Goal: Book appointment/travel/reservation

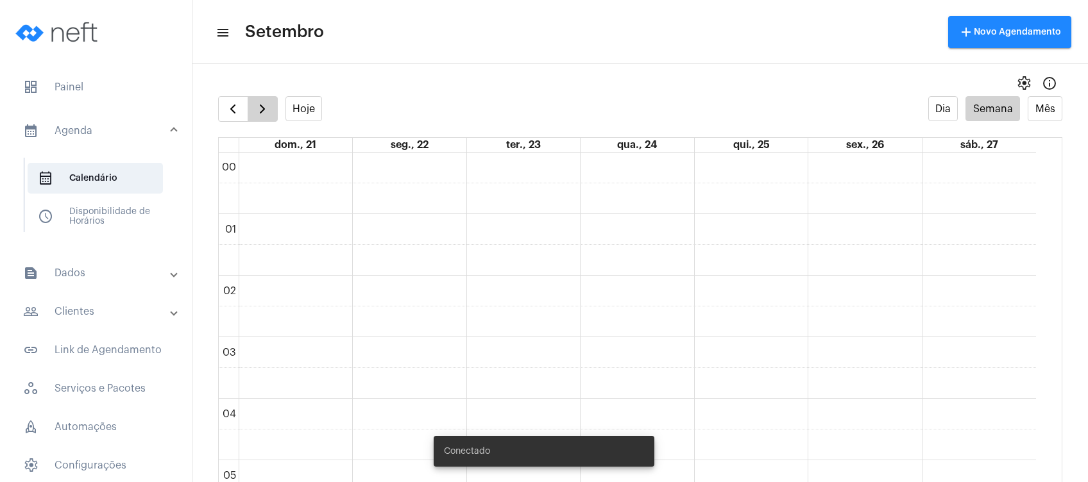
scroll to position [370, 0]
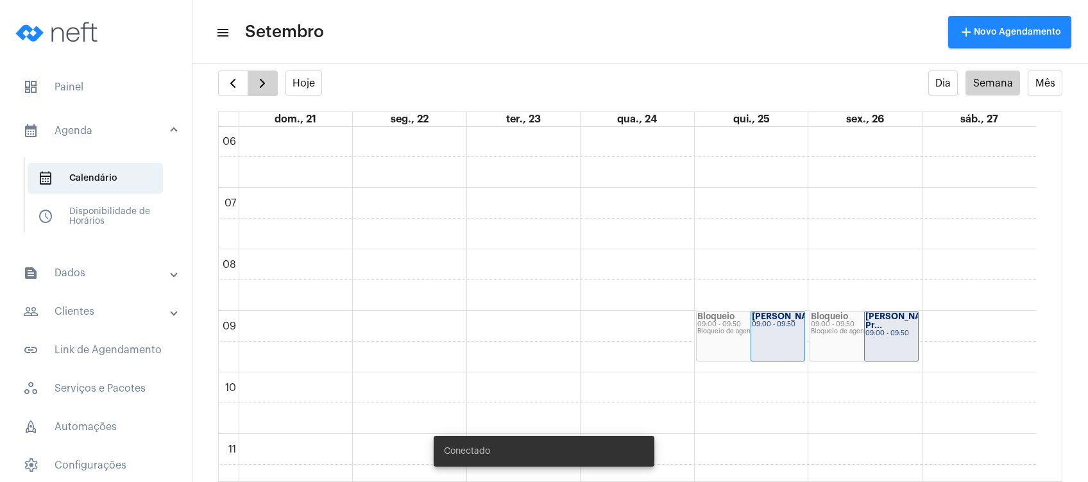
click at [270, 82] on button "button" at bounding box center [263, 84] width 30 height 26
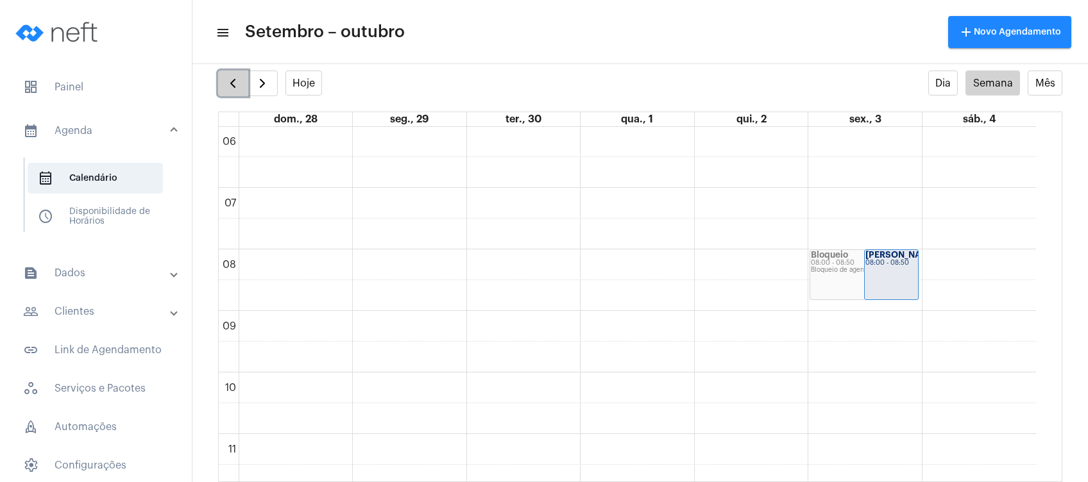
click at [225, 79] on span "button" at bounding box center [232, 83] width 15 height 15
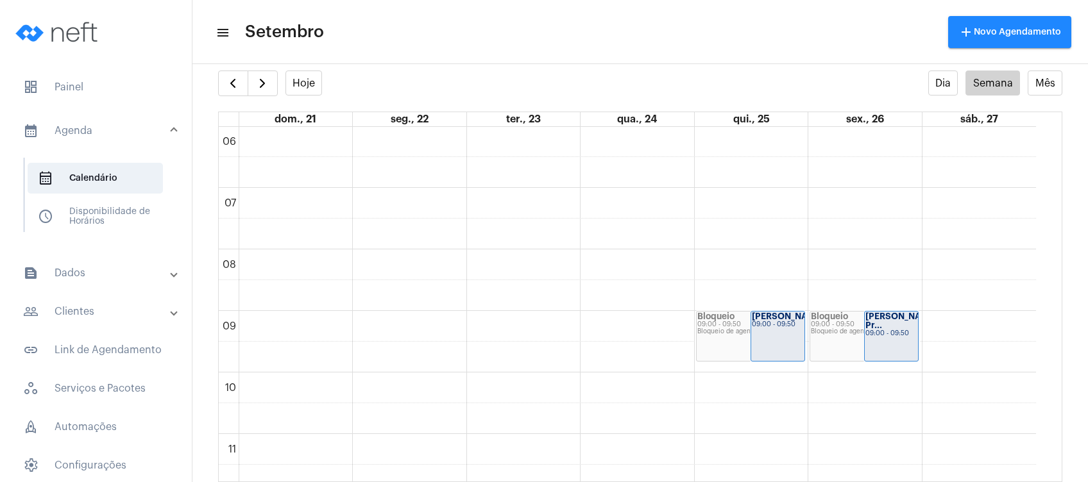
drag, startPoint x: 1051, startPoint y: 235, endPoint x: 1057, endPoint y: 256, distance: 21.5
click at [1057, 256] on full-calendar "Hoje Dia Semana Mês dom., 21 seg., 22 ter., 23 qua., 24 qui., 25 sex., 26 sáb.,…" at bounding box center [639, 277] width 895 height 412
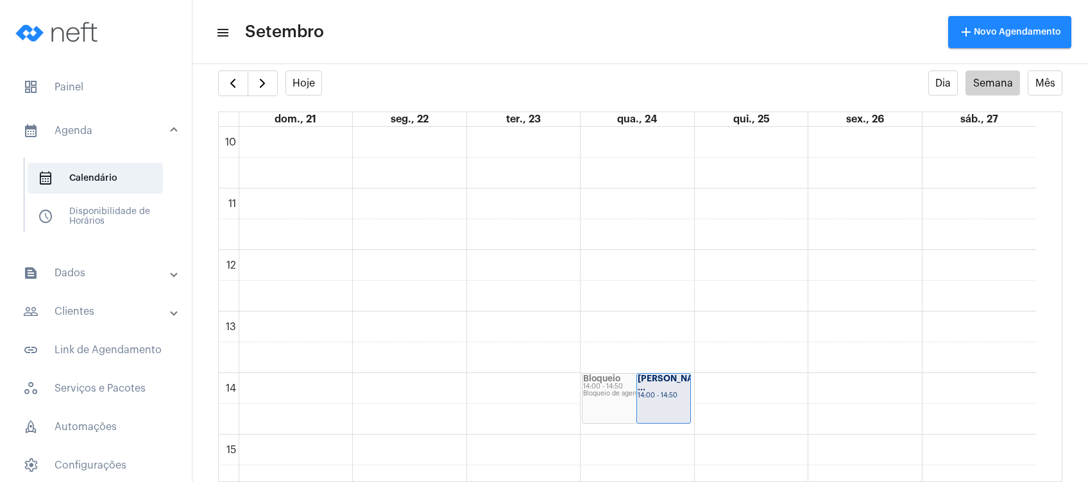
scroll to position [621, 0]
click at [264, 82] on span "button" at bounding box center [262, 83] width 15 height 15
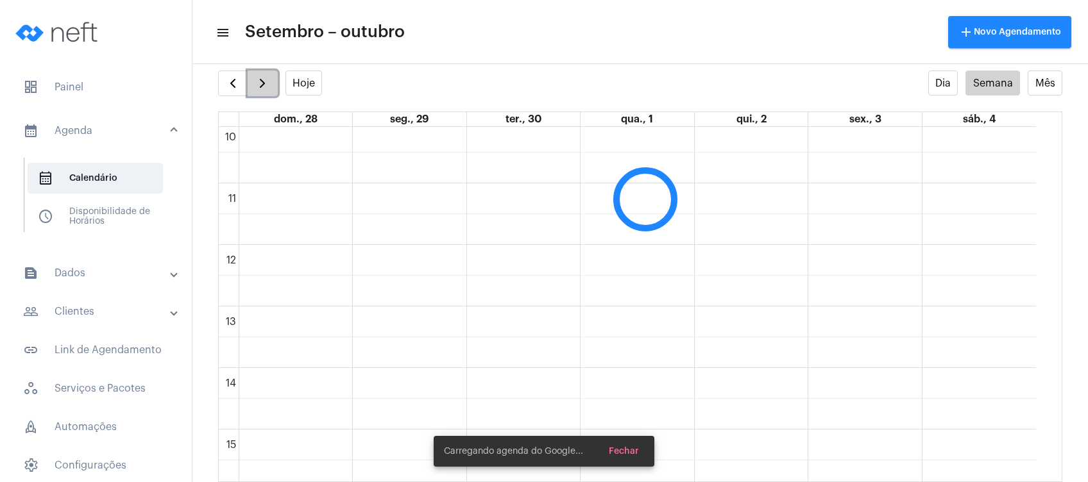
scroll to position [370, 0]
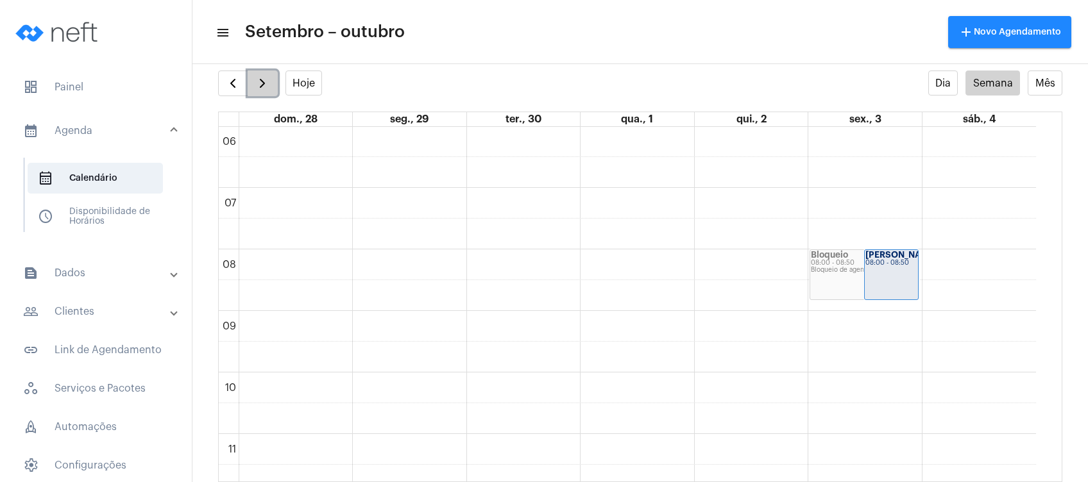
click at [264, 82] on span "button" at bounding box center [262, 83] width 15 height 15
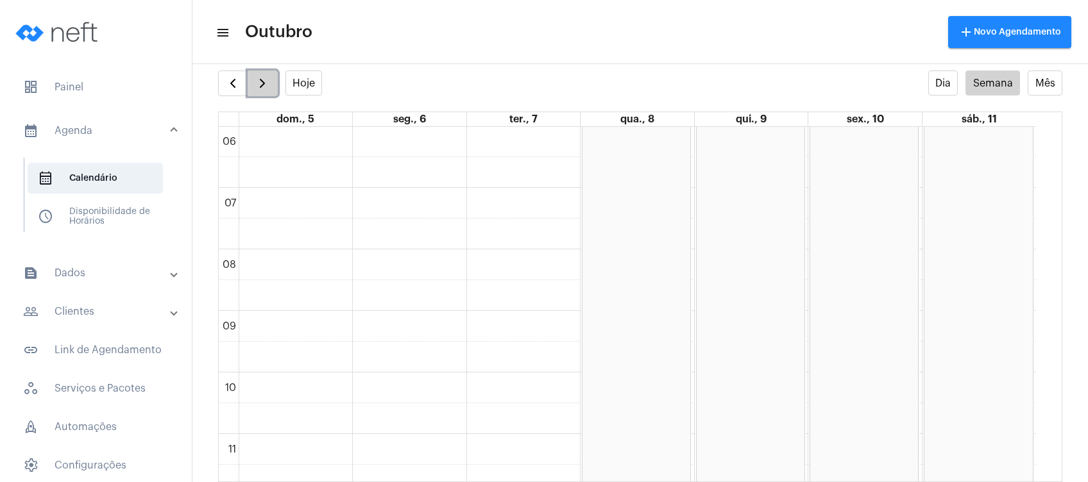
click at [264, 82] on span "button" at bounding box center [262, 83] width 15 height 15
drag, startPoint x: 1030, startPoint y: 264, endPoint x: 975, endPoint y: 232, distance: 63.5
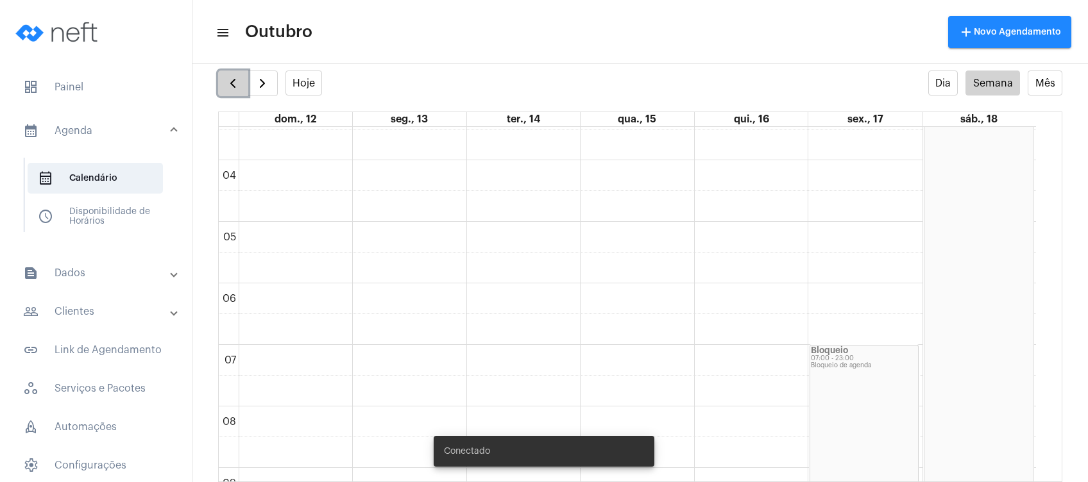
click at [221, 85] on button "button" at bounding box center [233, 84] width 30 height 26
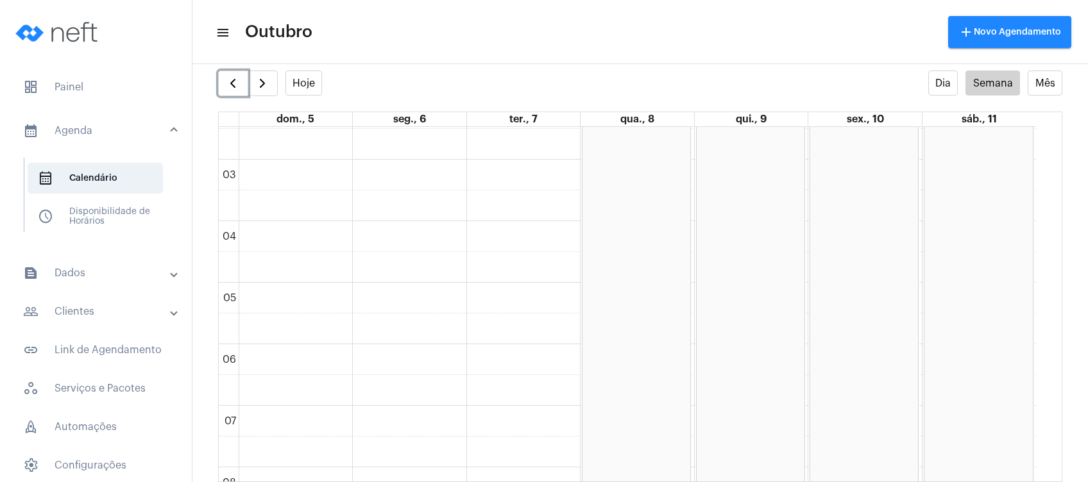
scroll to position [101, 0]
click at [241, 78] on button "button" at bounding box center [233, 84] width 30 height 26
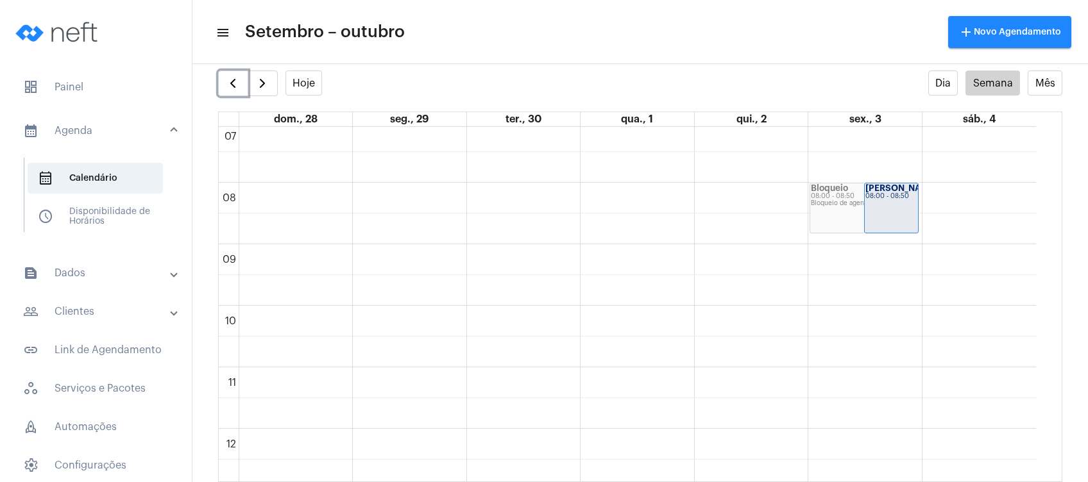
scroll to position [373, 0]
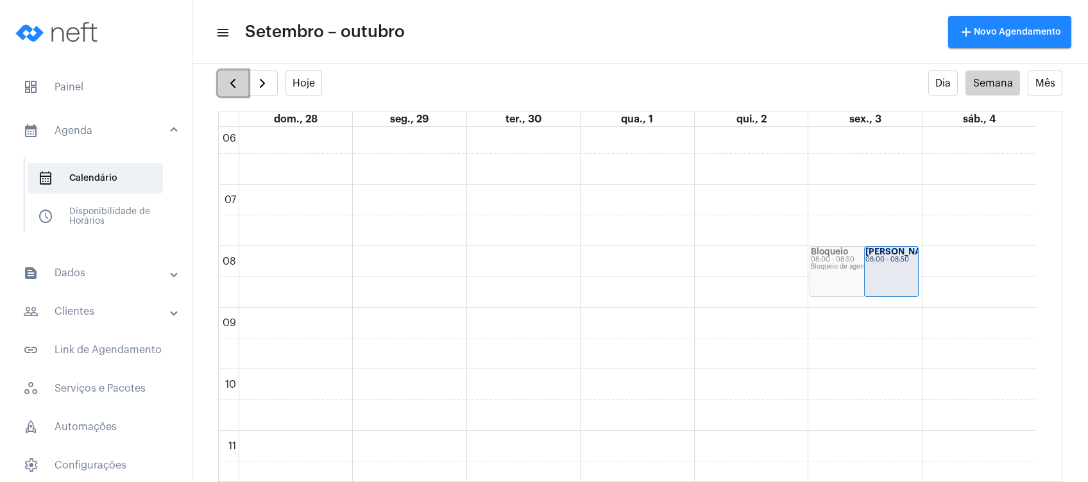
click at [237, 83] on span "button" at bounding box center [232, 83] width 15 height 15
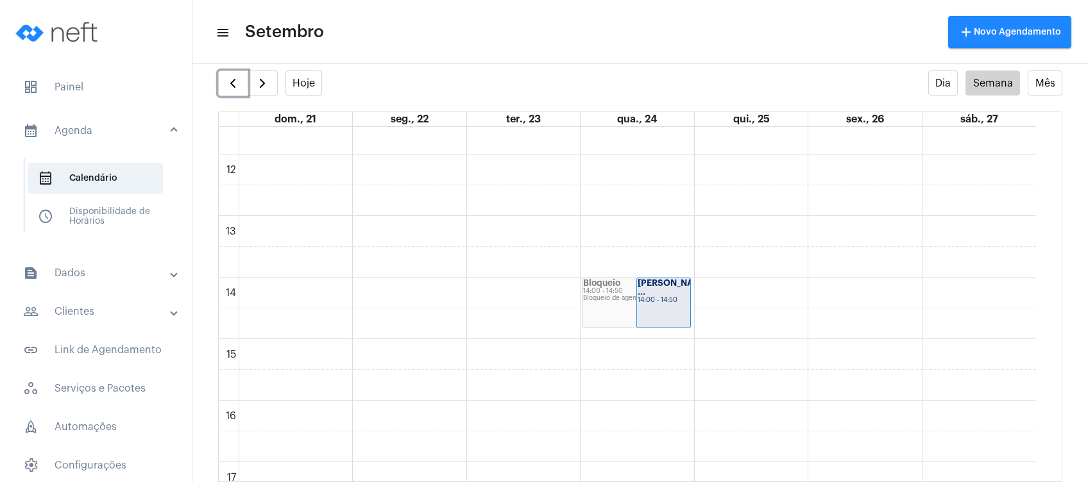
scroll to position [727, 0]
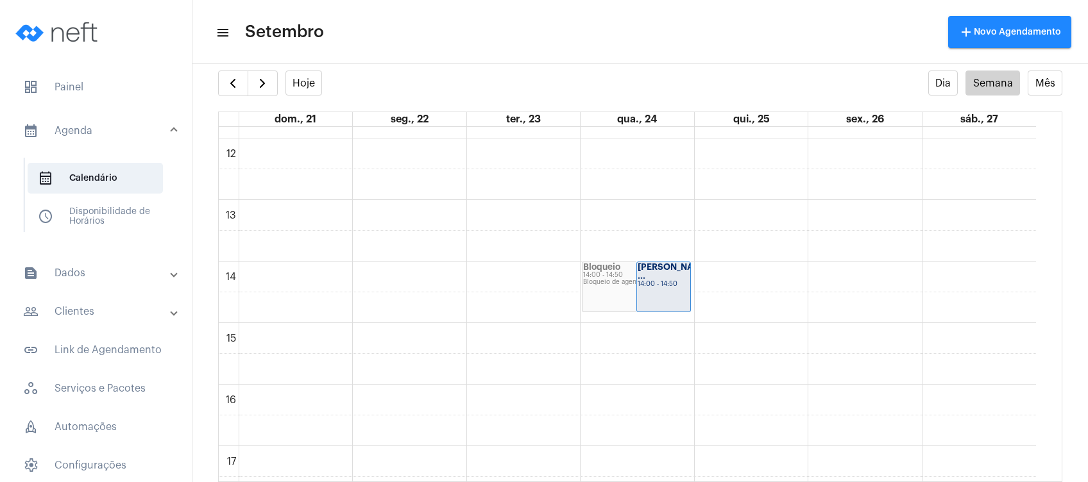
click at [213, 78] on full-calendar "Hoje Dia Semana Mês dom., 21 seg., 22 ter., 23 qua., 24 qui., 25 sex., 26 sáb.,…" at bounding box center [639, 277] width 895 height 412
click at [223, 81] on button "button" at bounding box center [233, 84] width 30 height 26
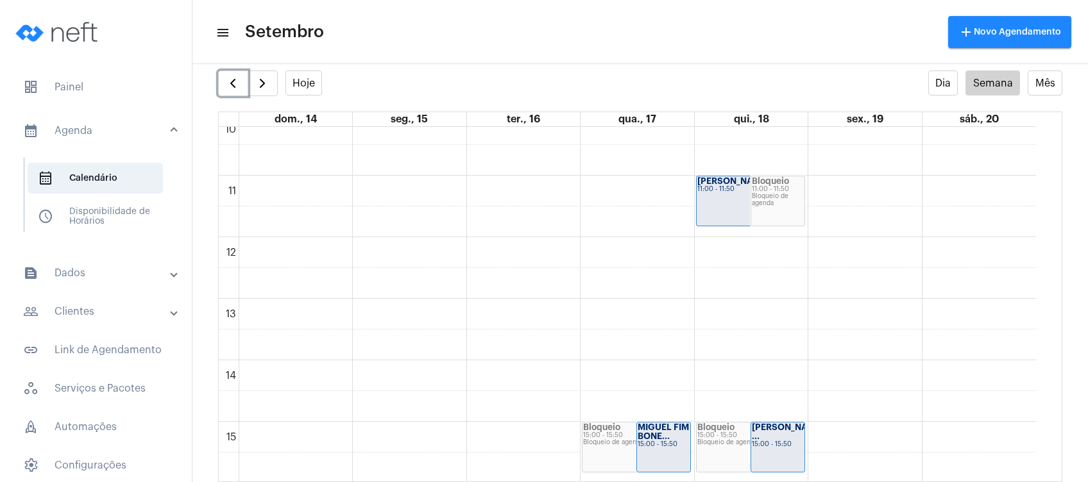
scroll to position [623, 0]
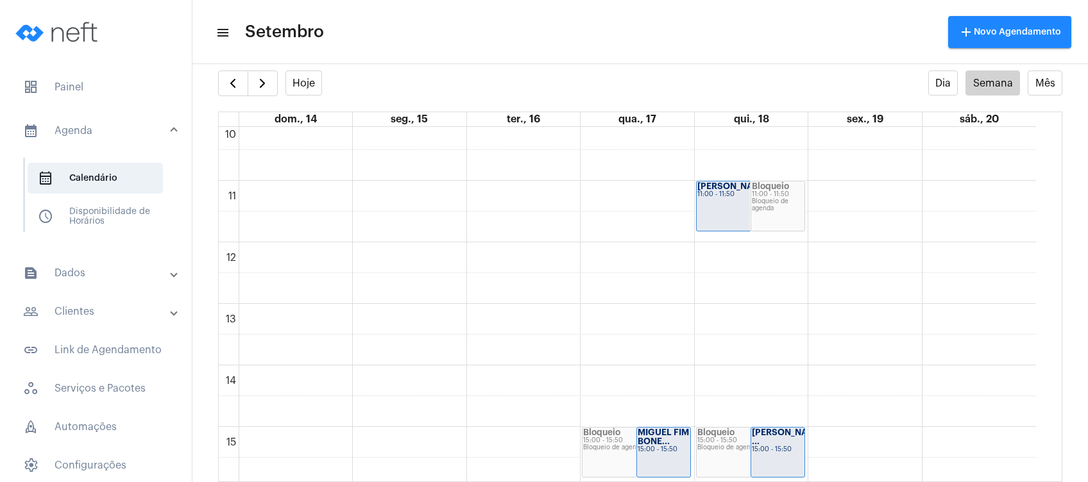
click at [105, 304] on mat-panel-title "people_outline Clientes" at bounding box center [97, 311] width 148 height 15
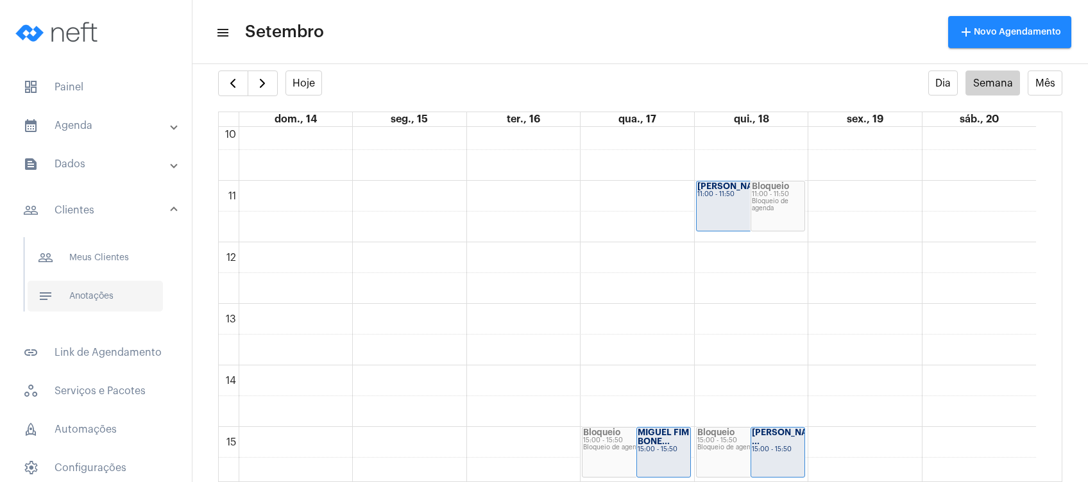
click at [110, 306] on span "notes Anotações" at bounding box center [95, 296] width 135 height 31
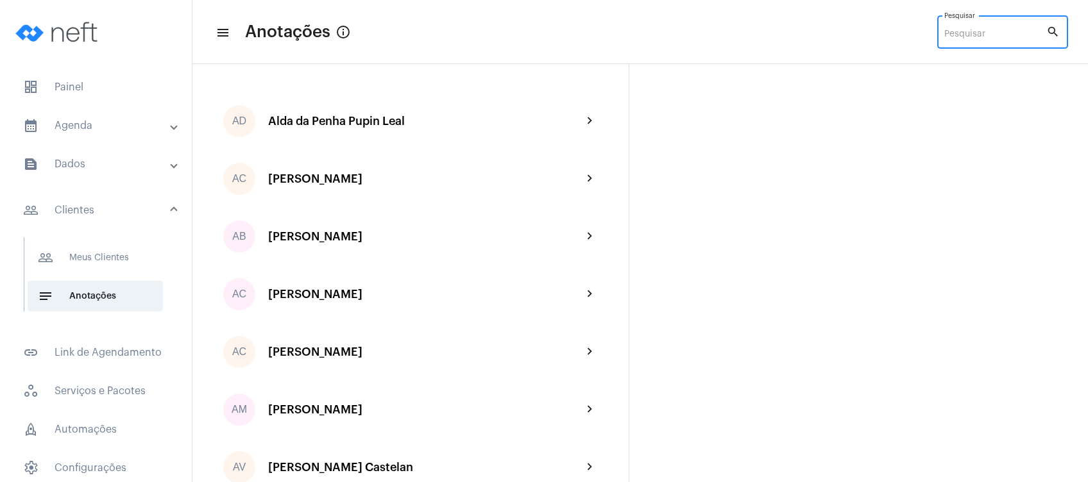
click at [957, 31] on input "Pesquisar" at bounding box center [995, 34] width 102 height 10
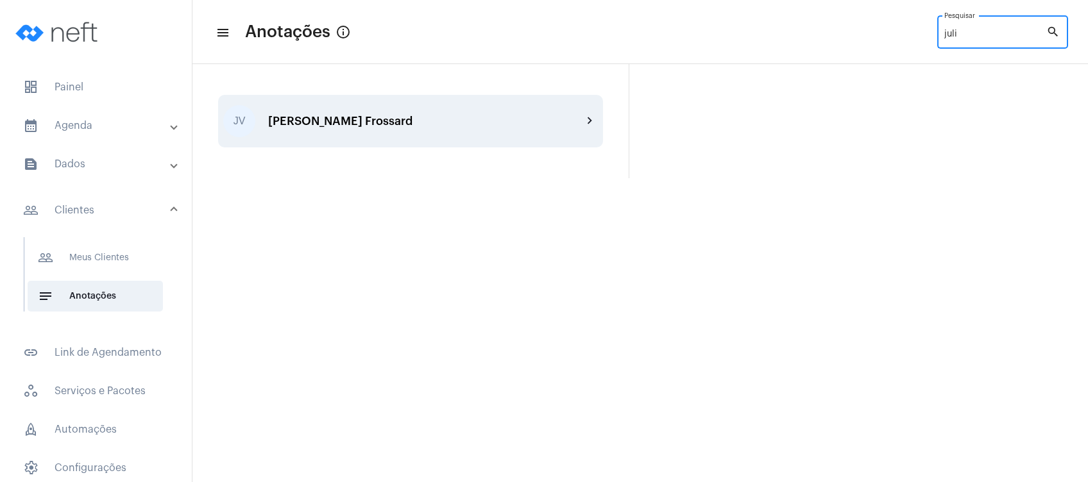
type input "juli"
click at [443, 121] on div "[PERSON_NAME] Frossard" at bounding box center [425, 121] width 314 height 13
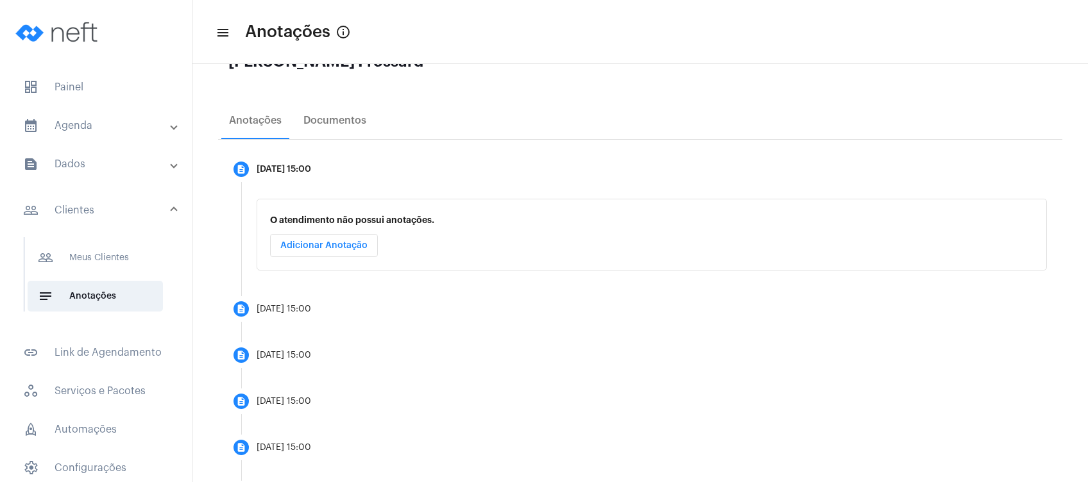
scroll to position [171, 0]
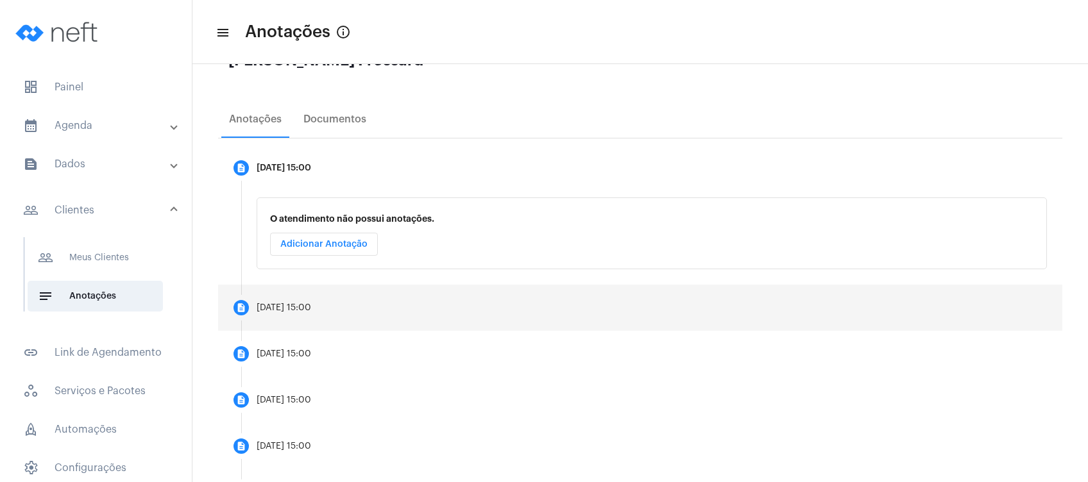
click at [547, 308] on mat-step-header "description [DATE] 15:00" at bounding box center [640, 308] width 844 height 46
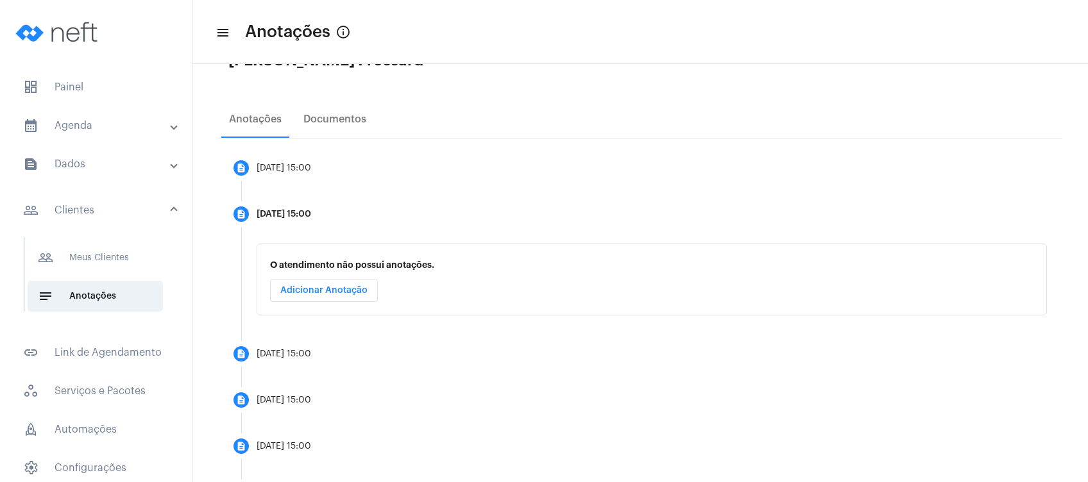
click at [421, 323] on div "O atendimento não possui anotações. Adicionar Anotação" at bounding box center [651, 287] width 821 height 87
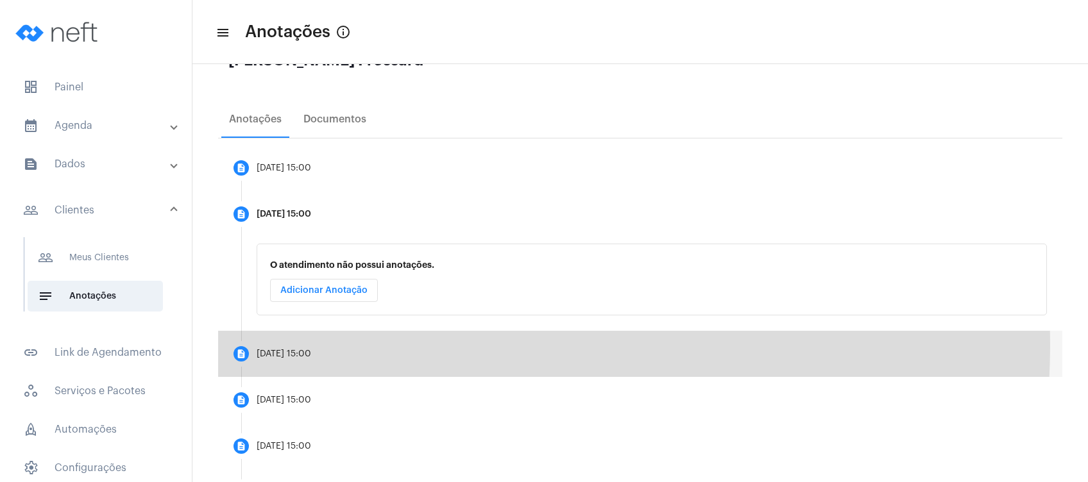
click at [403, 344] on mat-step-header "description [DATE] 15:00" at bounding box center [640, 354] width 844 height 46
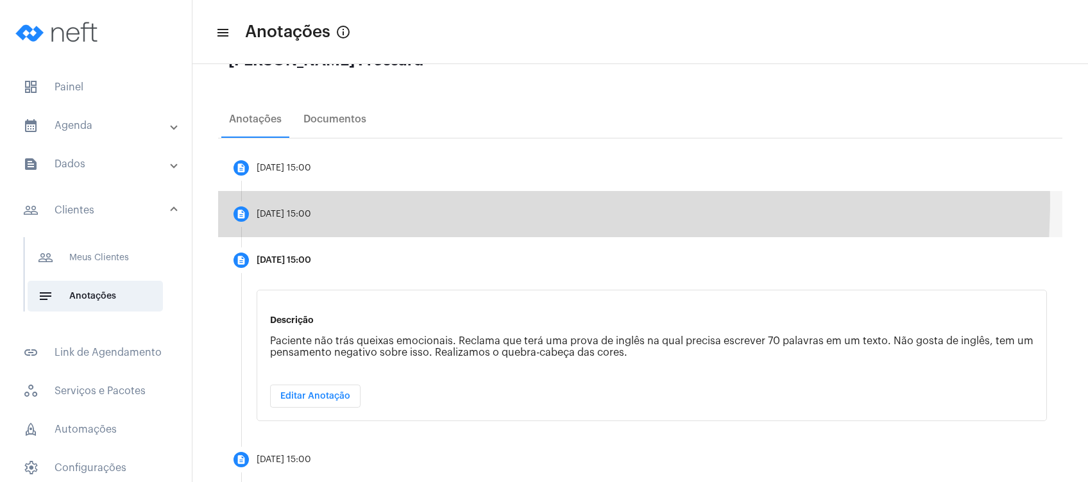
click at [408, 200] on mat-step-header "description [DATE] 15:00" at bounding box center [640, 214] width 844 height 46
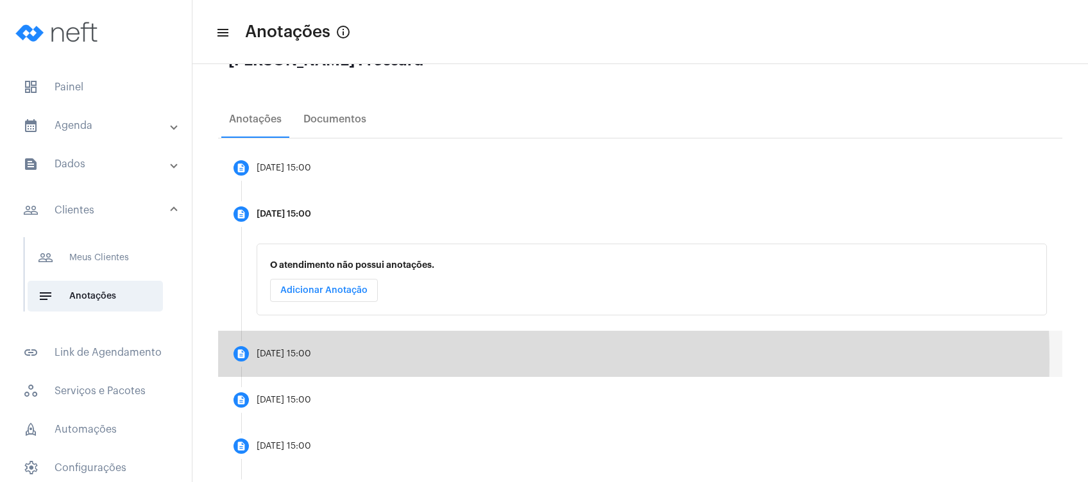
click at [311, 358] on div "[DATE] 15:00" at bounding box center [283, 354] width 55 height 10
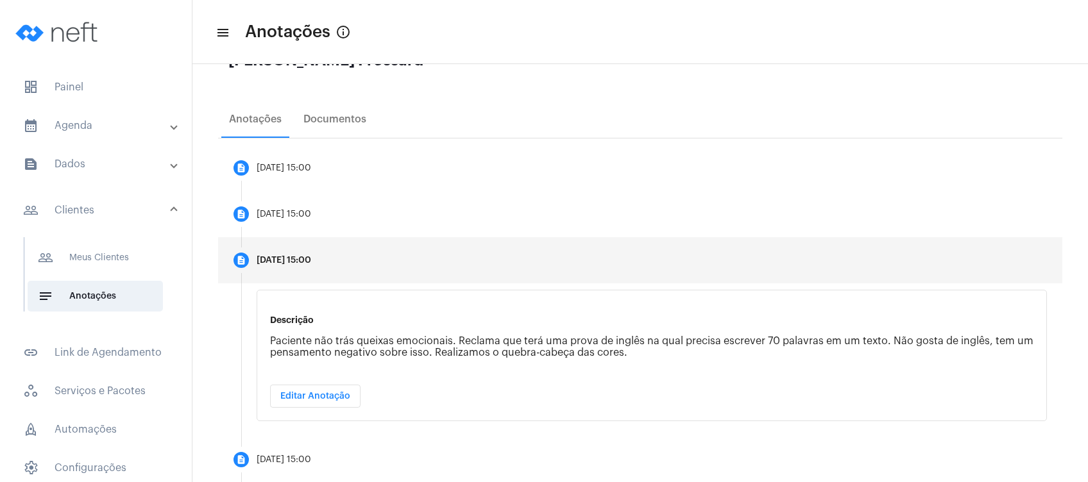
click at [325, 253] on mat-step-header "description [DATE] 15:00" at bounding box center [640, 260] width 844 height 46
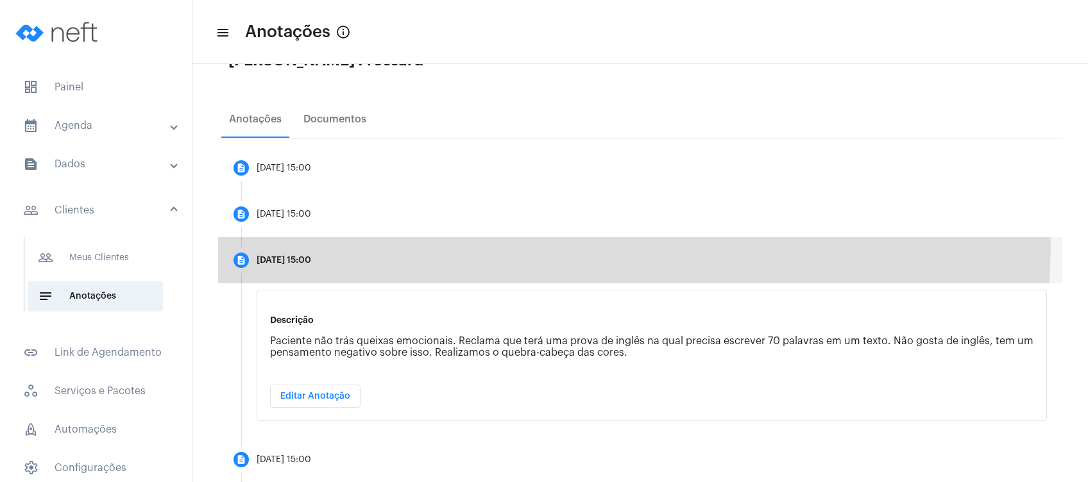
click at [333, 237] on mat-step-header "description [DATE] 15:00" at bounding box center [640, 260] width 844 height 46
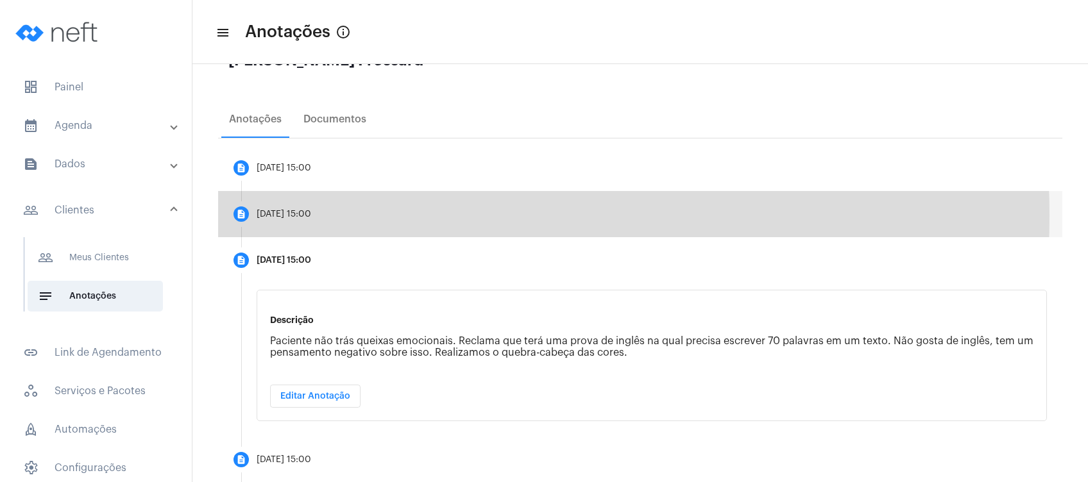
click at [341, 215] on mat-step-header "description [DATE] 15:00" at bounding box center [640, 214] width 844 height 46
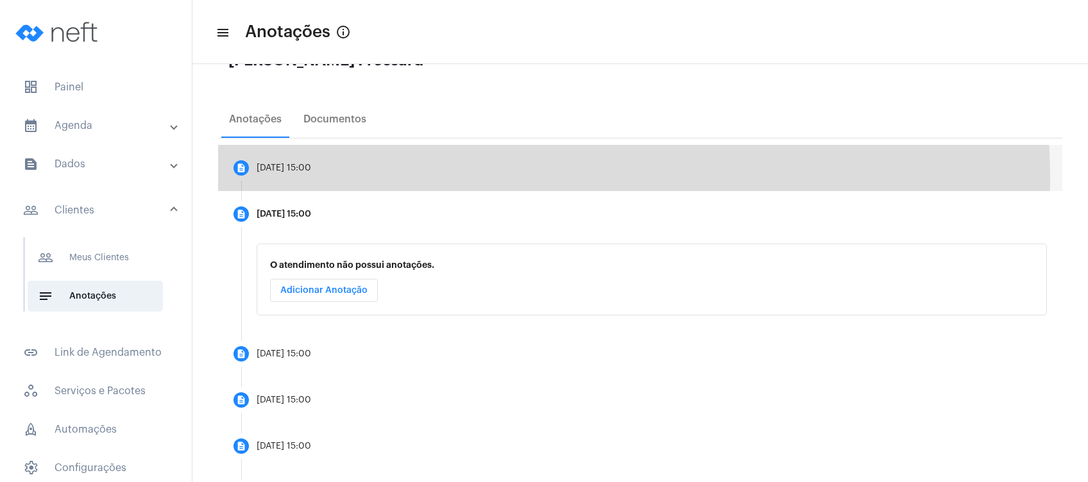
click at [385, 179] on mat-step-header "description [DATE] 15:00" at bounding box center [640, 168] width 844 height 46
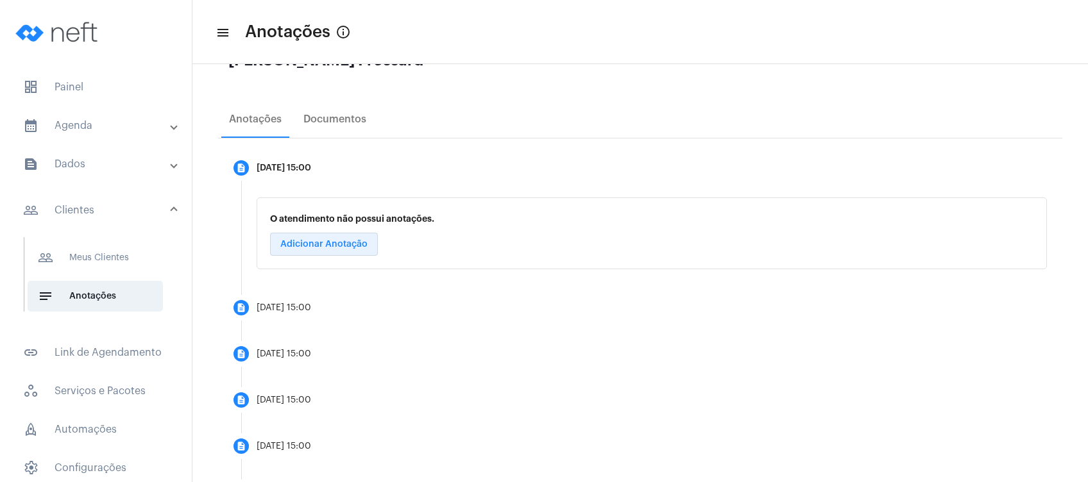
click at [349, 249] on button "Adicionar Anotação" at bounding box center [324, 244] width 108 height 23
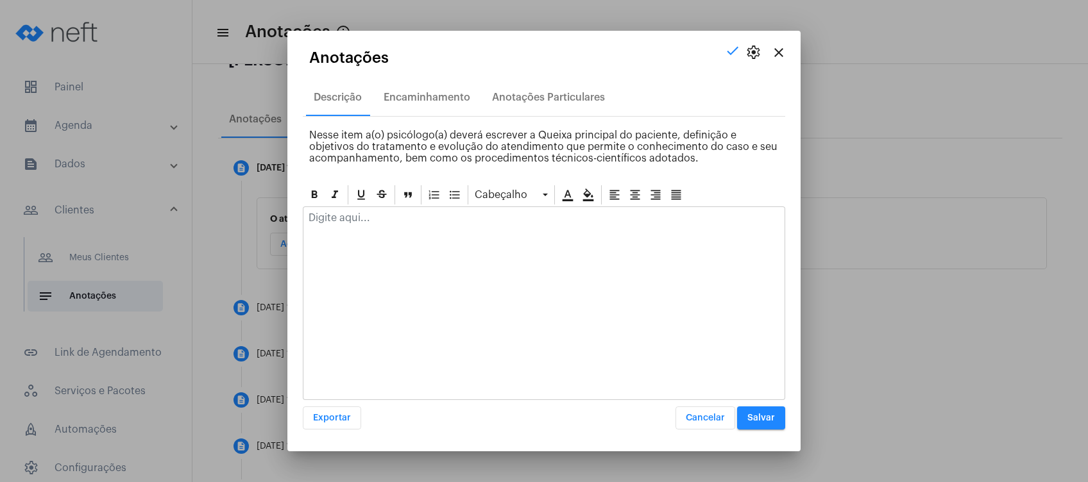
click at [399, 223] on p at bounding box center [543, 218] width 471 height 12
click at [771, 418] on span "Salvar" at bounding box center [761, 418] width 28 height 9
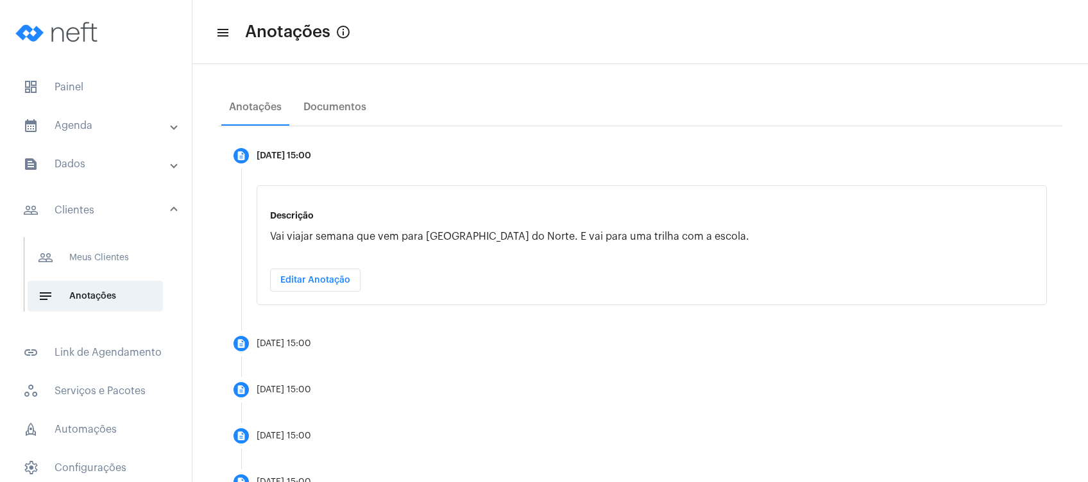
scroll to position [193, 0]
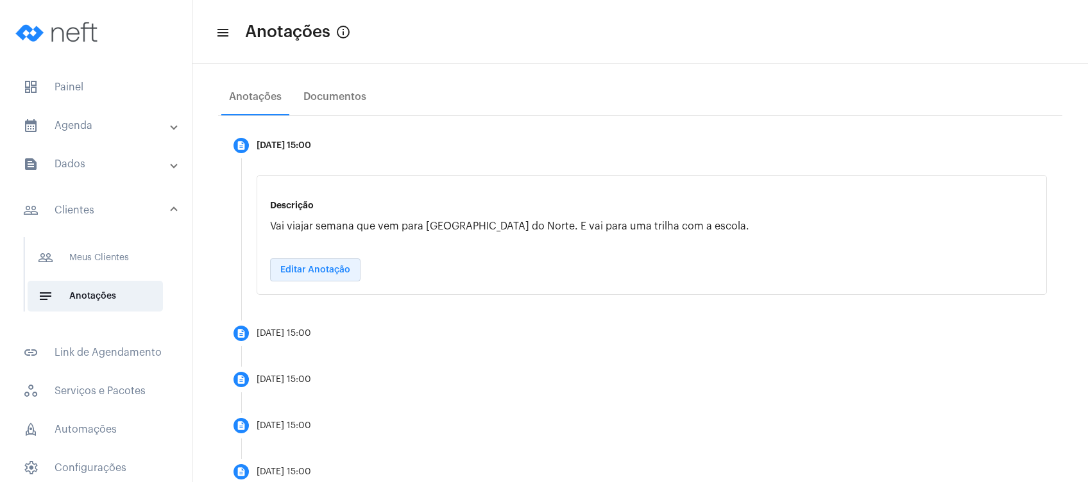
click at [341, 273] on span "Editar Anotação" at bounding box center [315, 269] width 70 height 9
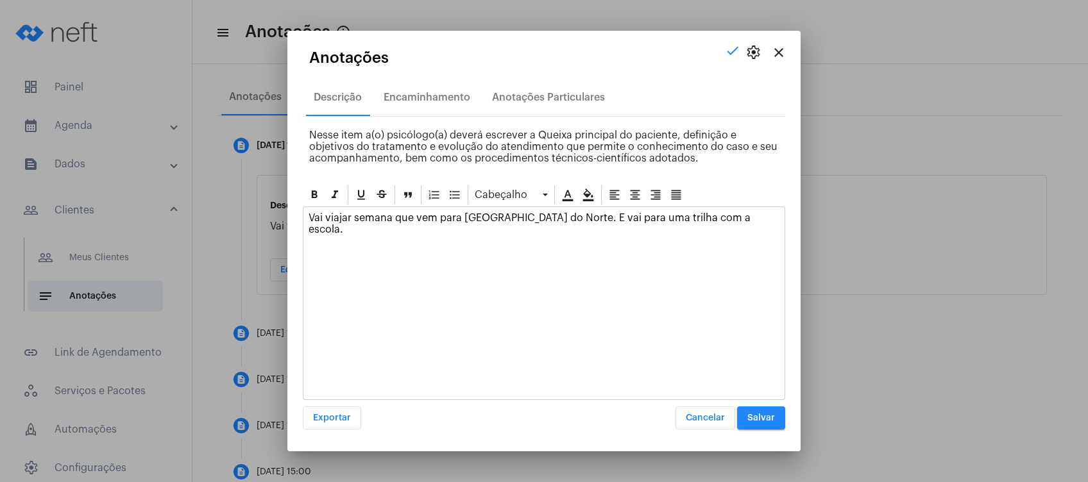
click at [467, 250] on div "Vai viajar semana que vem para [GEOGRAPHIC_DATA] do Norte. E vai para uma trilh…" at bounding box center [544, 303] width 482 height 194
click at [759, 411] on button "Salvar" at bounding box center [761, 418] width 48 height 23
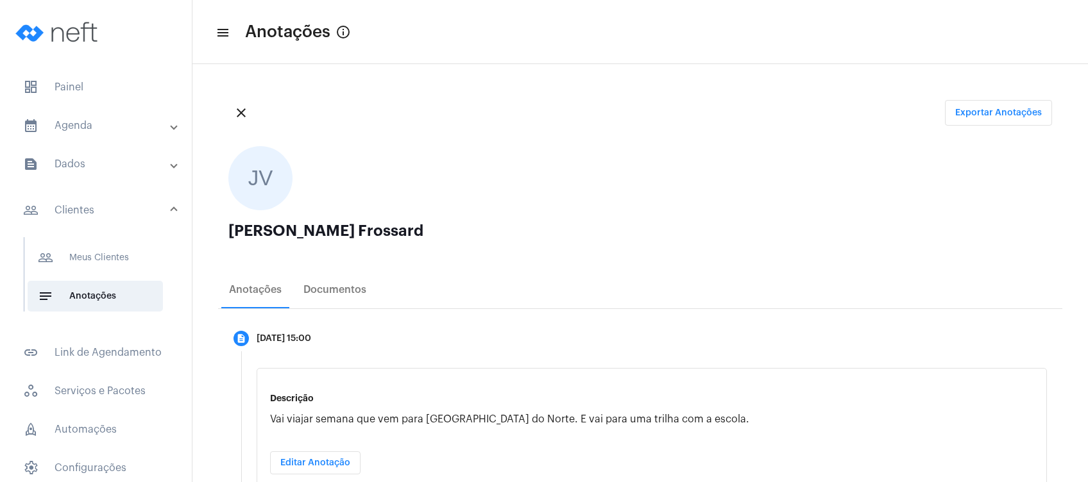
click at [578, 252] on div "[PERSON_NAME] Frossard" at bounding box center [639, 238] width 823 height 31
click at [138, 133] on mat-panel-title "calendar_month_outlined Agenda" at bounding box center [97, 125] width 148 height 15
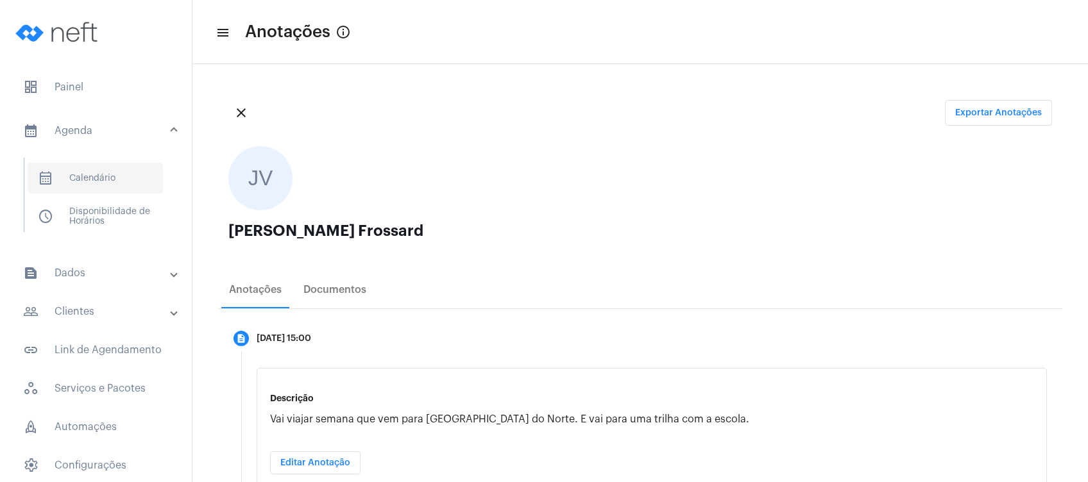
click at [121, 174] on span "calendar_month_outlined Calendário" at bounding box center [95, 178] width 135 height 31
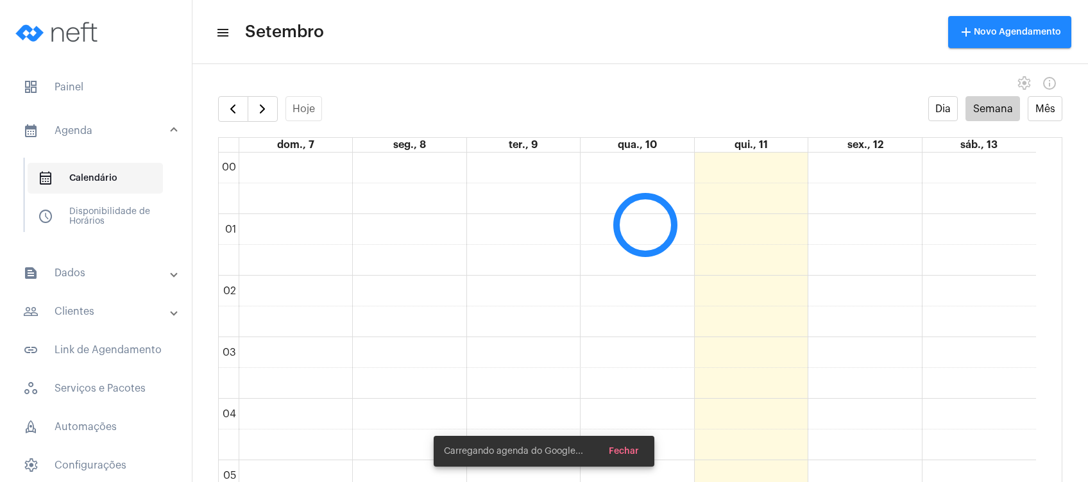
scroll to position [370, 0]
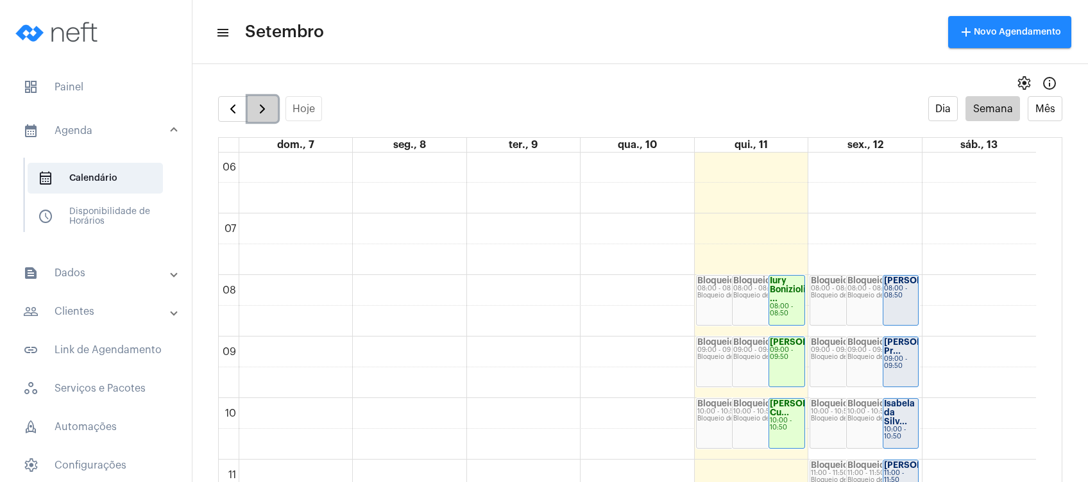
click at [260, 105] on span "button" at bounding box center [262, 108] width 15 height 15
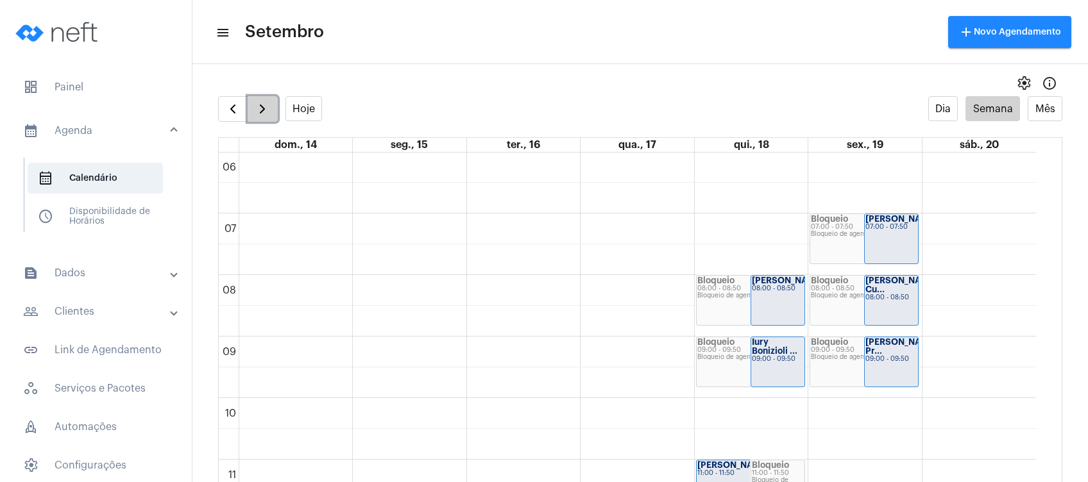
click at [259, 103] on span "button" at bounding box center [262, 108] width 15 height 15
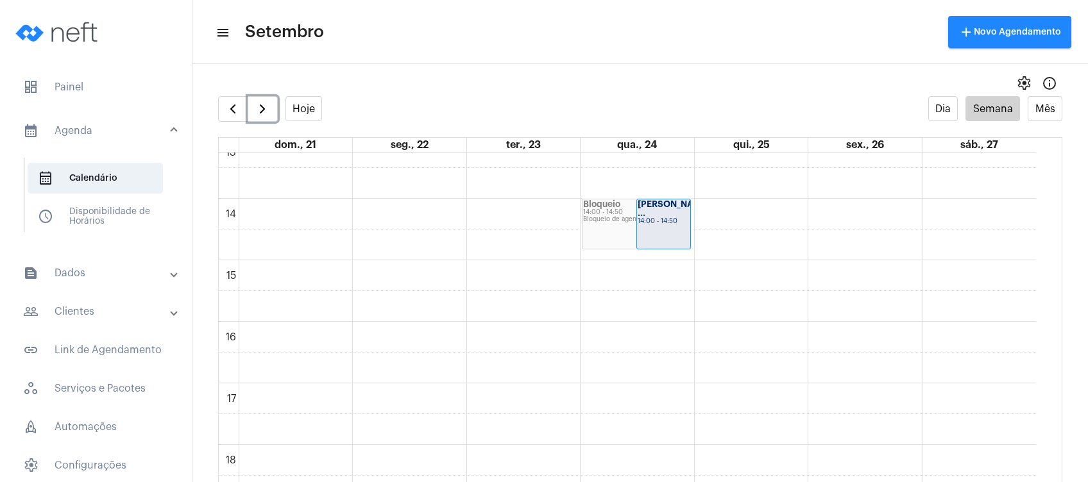
scroll to position [812, 0]
click at [769, 280] on div "00 01 02 03 04 05 06 07 08 09 10 11 12 13 14 15 16 17 18 19 20 21 22 23 Bloquei…" at bounding box center [627, 78] width 817 height 1477
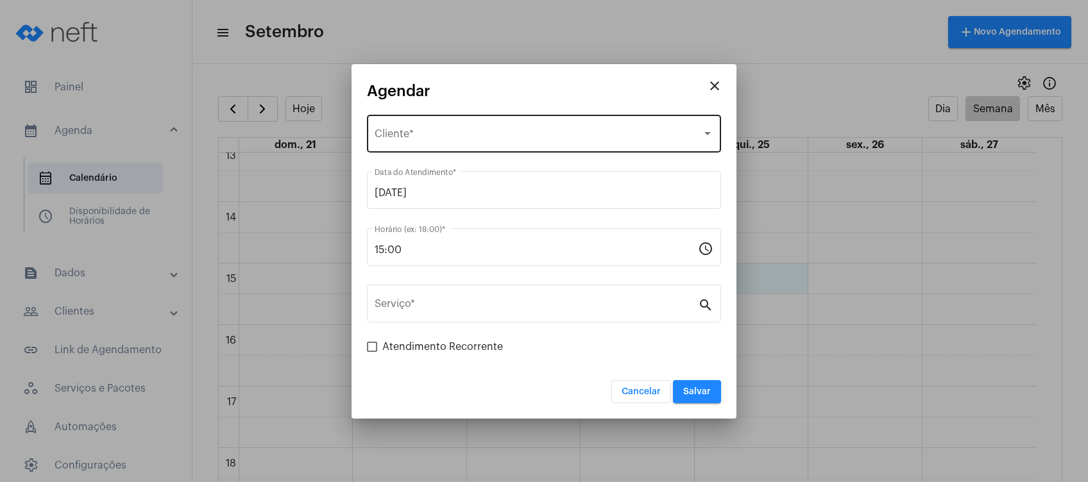
click at [516, 129] on div "Selecione o Cliente Cliente *" at bounding box center [543, 132] width 339 height 40
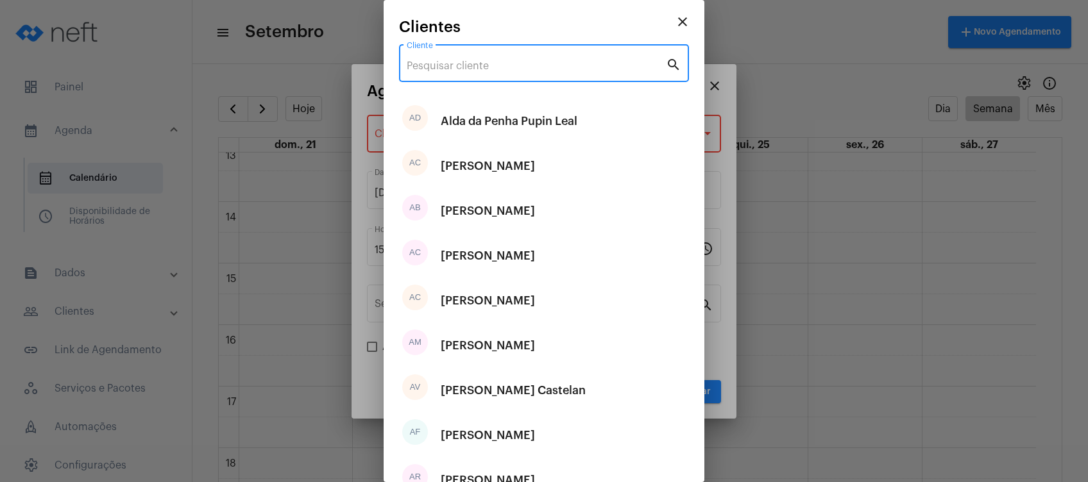
click at [514, 72] on input "Cliente" at bounding box center [536, 66] width 259 height 12
type input "l"
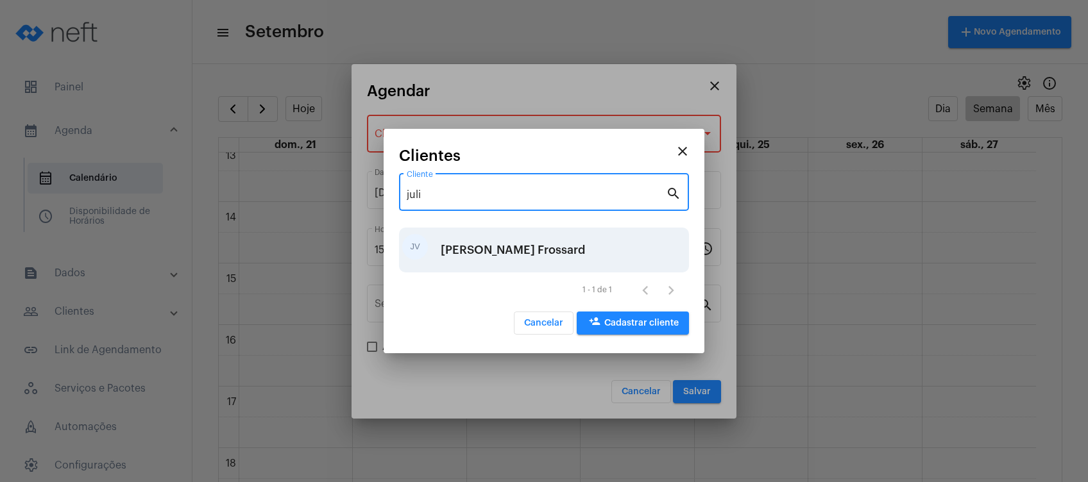
type input "juli"
click at [446, 249] on div "[PERSON_NAME] Frossard" at bounding box center [513, 250] width 144 height 38
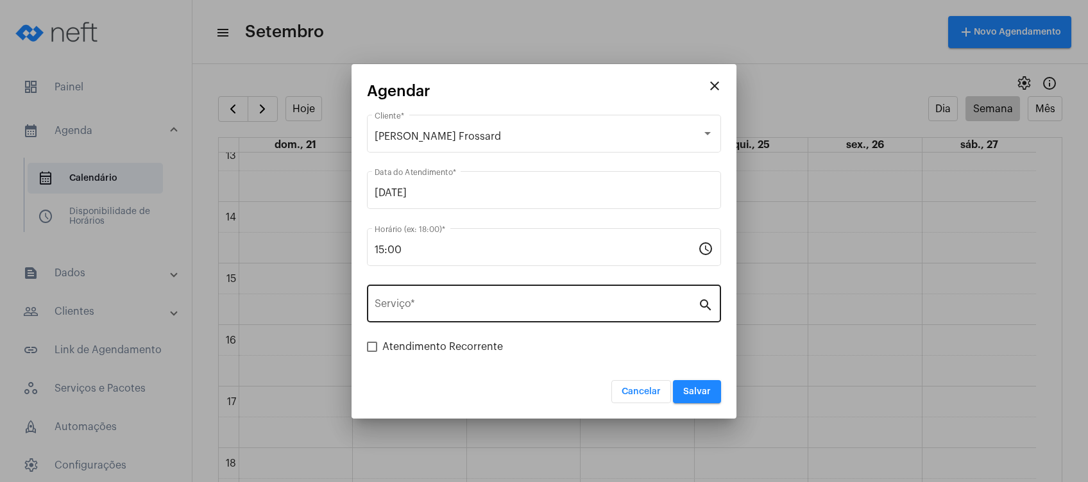
click at [451, 299] on div "Serviço *" at bounding box center [535, 302] width 323 height 40
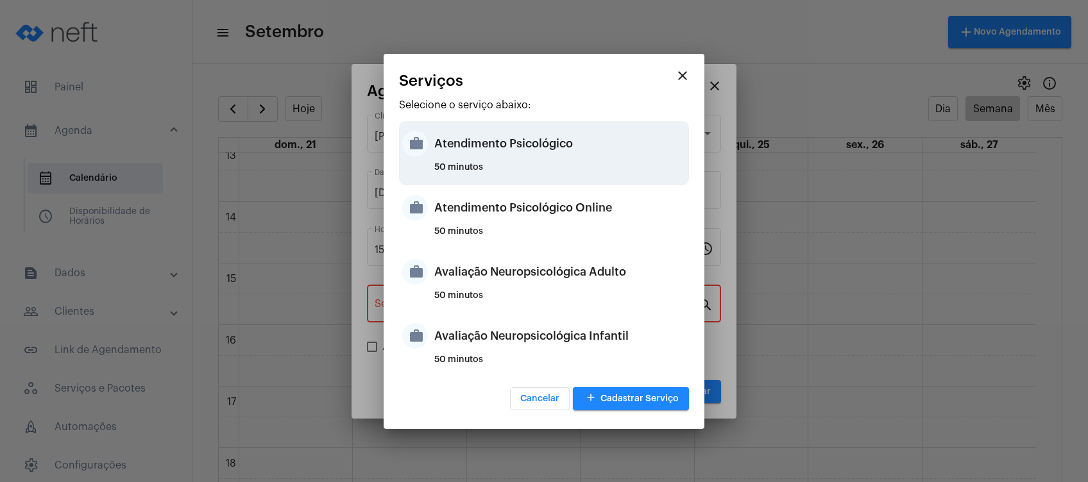
click at [556, 151] on div "Atendimento Psicológico" at bounding box center [559, 143] width 251 height 38
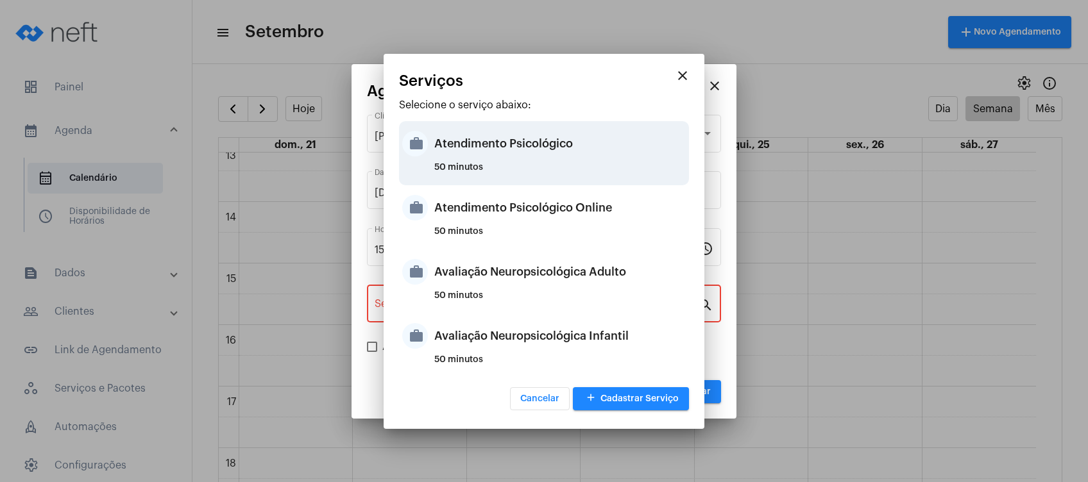
type input "Atendimento Psicológico"
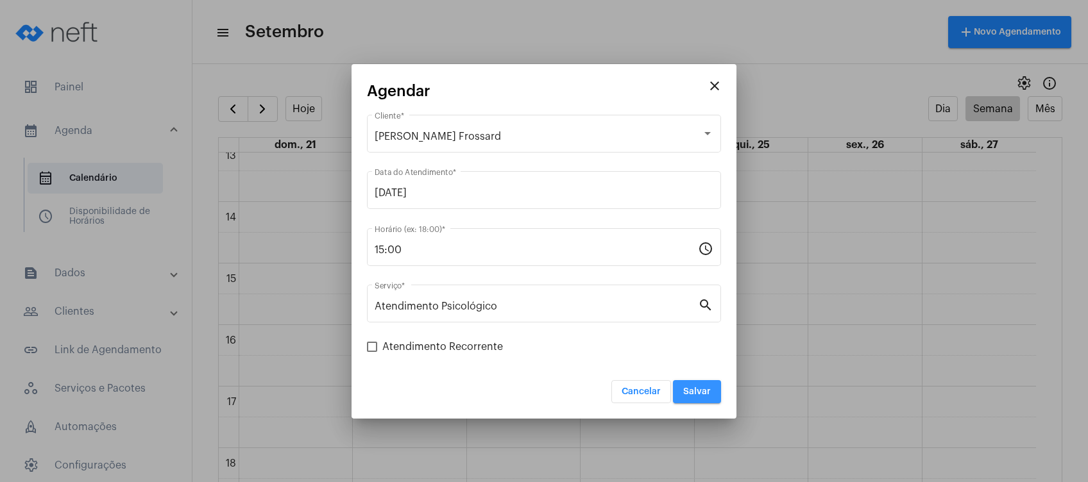
click at [698, 390] on span "Salvar" at bounding box center [697, 391] width 28 height 9
